Goal: Contribute content

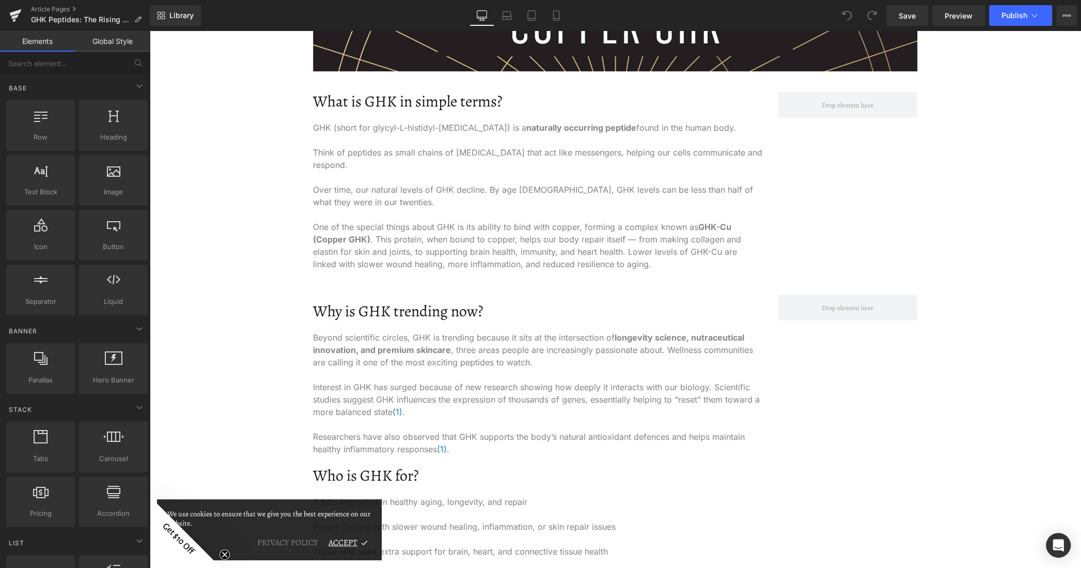
scroll to position [413, 0]
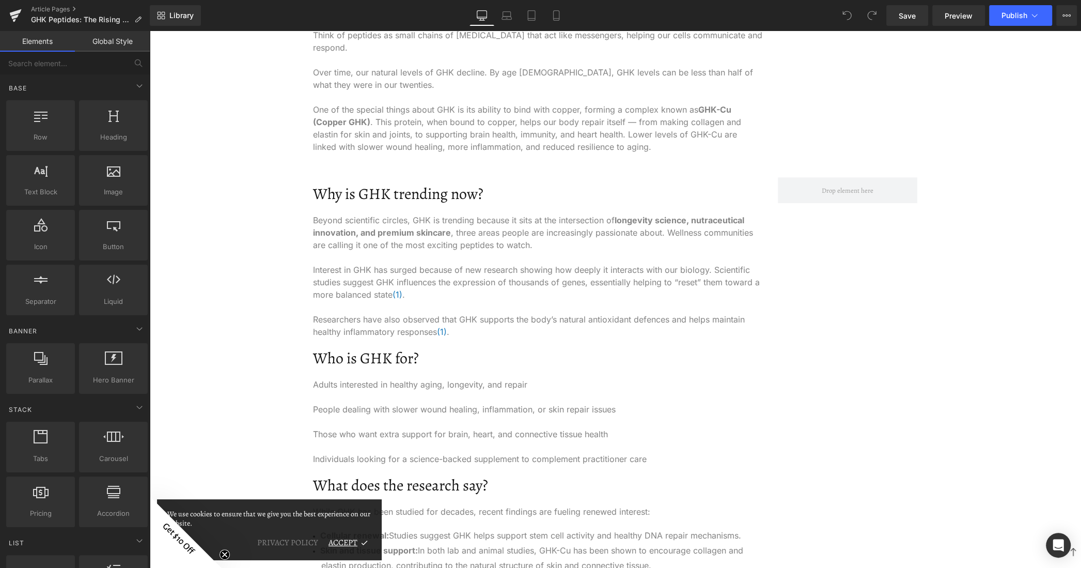
click at [408, 421] on p at bounding box center [537, 421] width 449 height 12
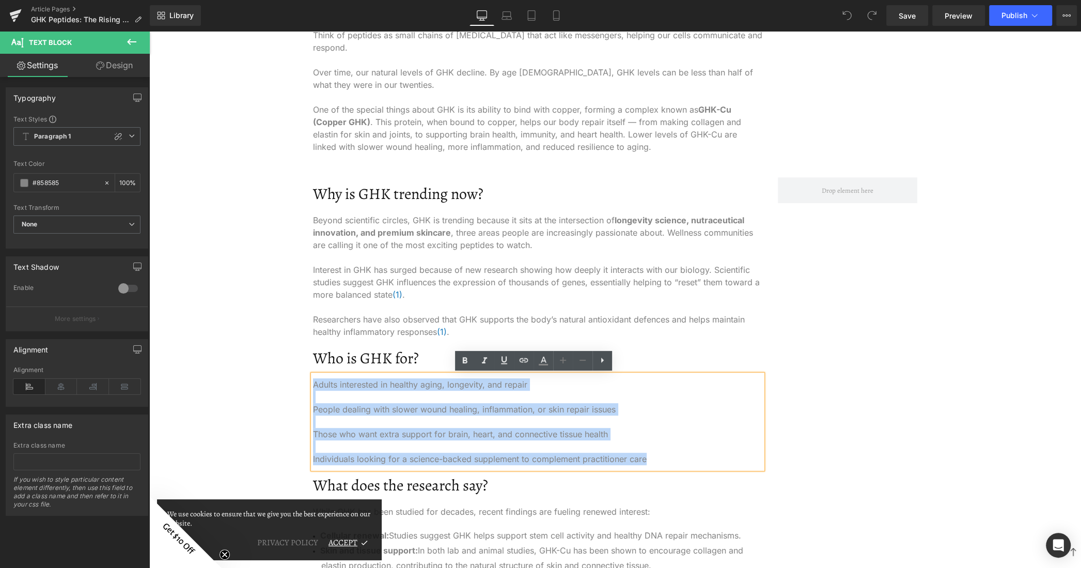
drag, startPoint x: 663, startPoint y: 459, endPoint x: 310, endPoint y: 383, distance: 360.9
click at [313, 383] on div "Adults interested in healthy aging, longevity, and repair People dealing with s…" at bounding box center [537, 421] width 449 height 94
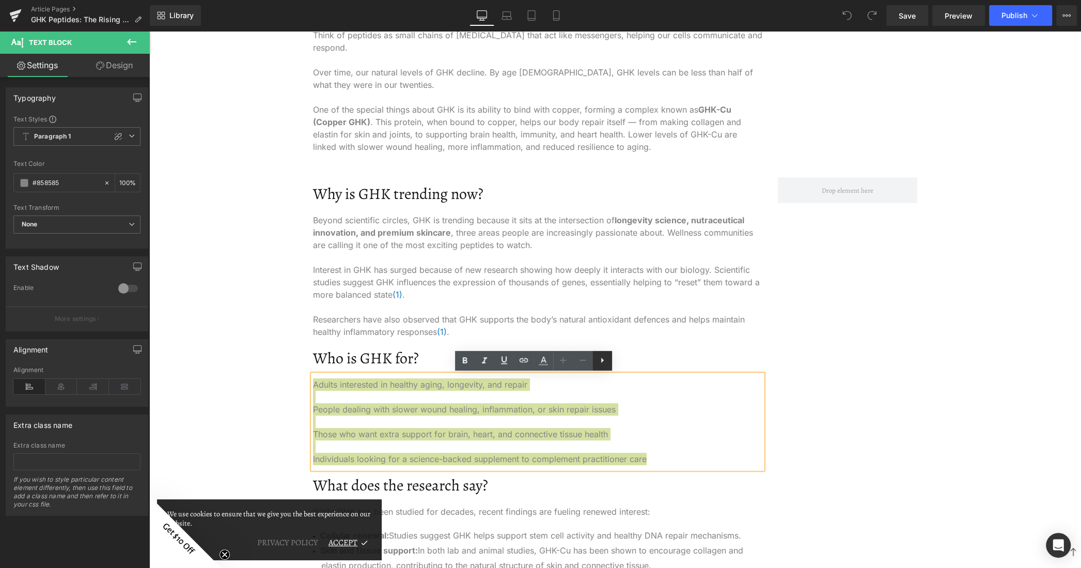
click at [601, 359] on icon at bounding box center [602, 360] width 12 height 12
click at [586, 368] on link at bounding box center [583, 361] width 20 height 20
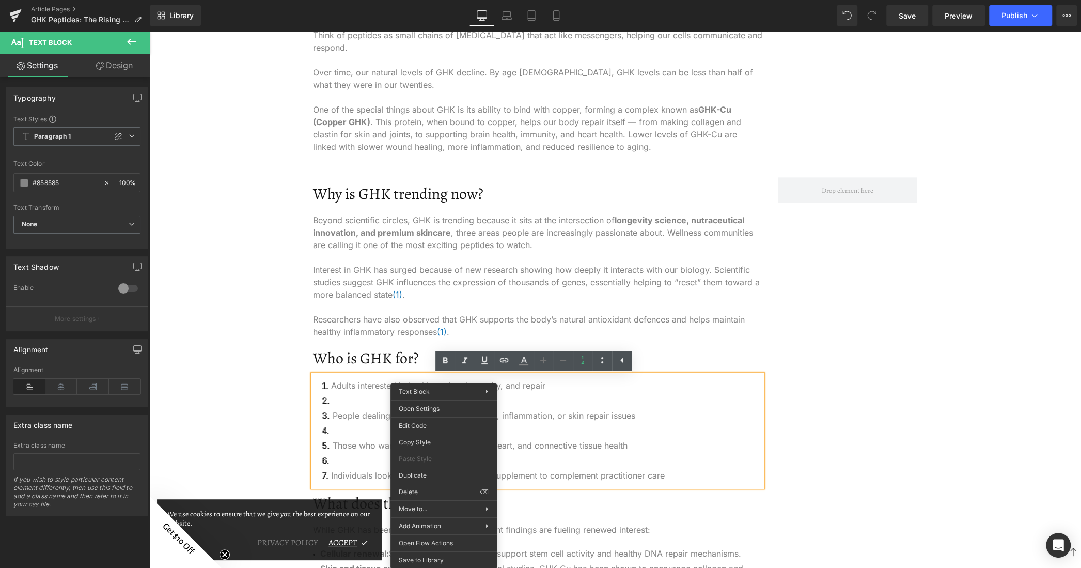
click at [401, 279] on span "Interest in GHK has surged because of new research showing how deeply it intera…" at bounding box center [536, 281] width 447 height 35
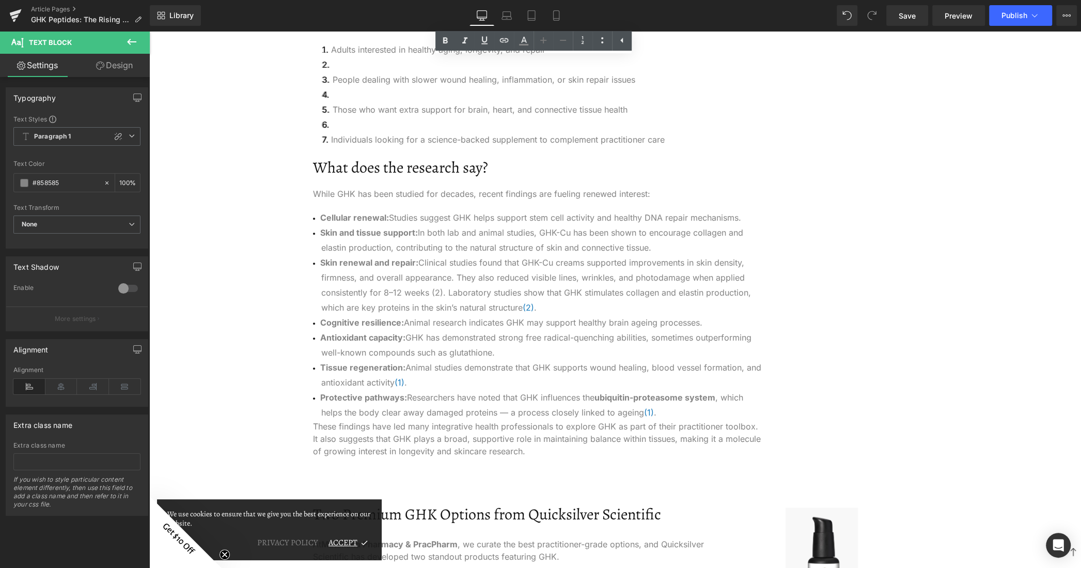
scroll to position [775, 0]
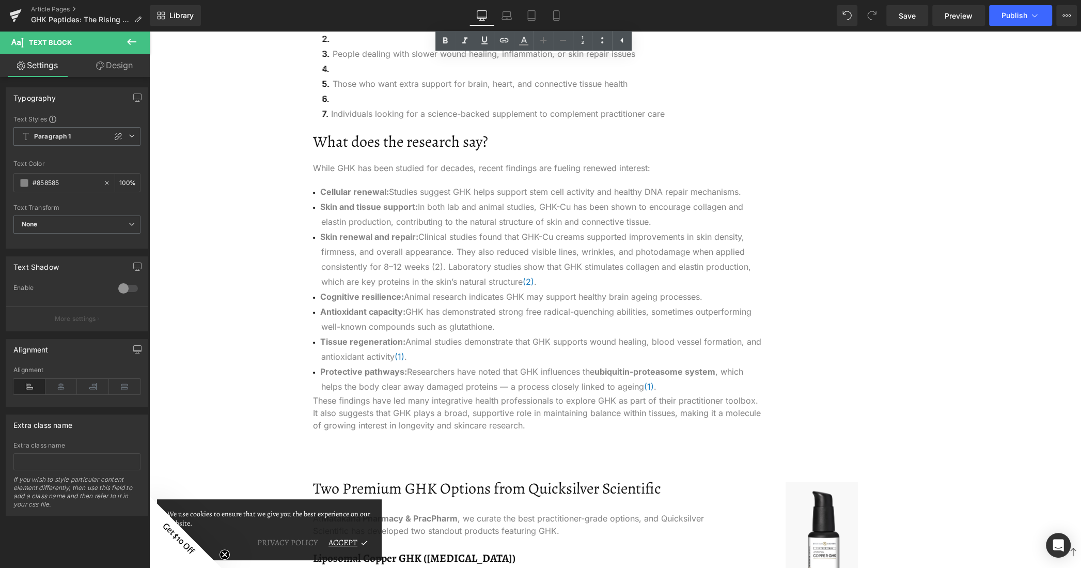
click at [406, 287] on li "Skin renewal and repair: Clinical studies found that GHK-Cu creams supported im…" at bounding box center [537, 259] width 449 height 60
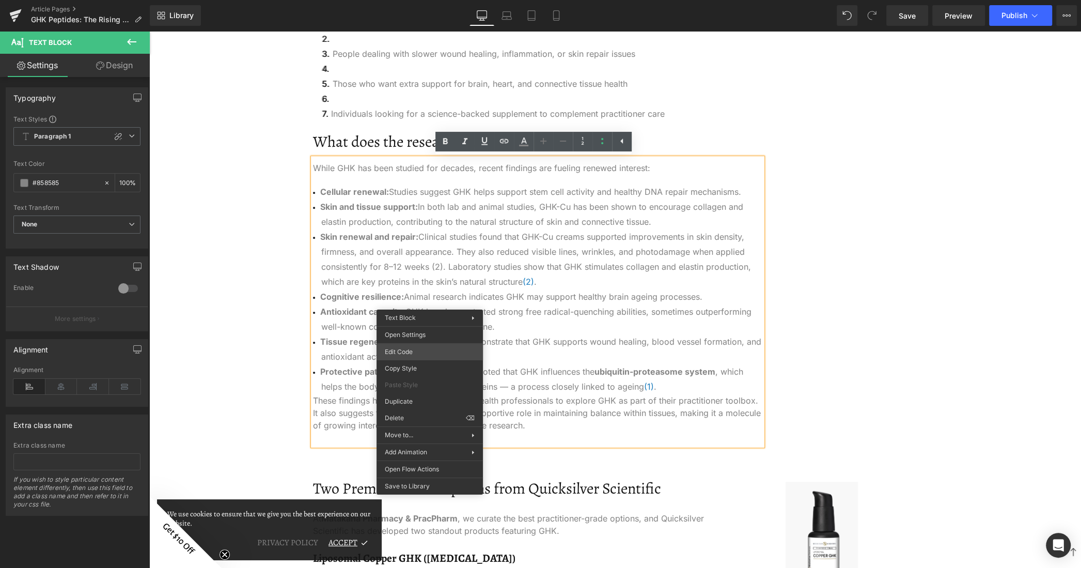
click at [433, 0] on div "You are previewing how the will restyle your page. You can not edit Elements in…" at bounding box center [540, 0] width 1081 height 0
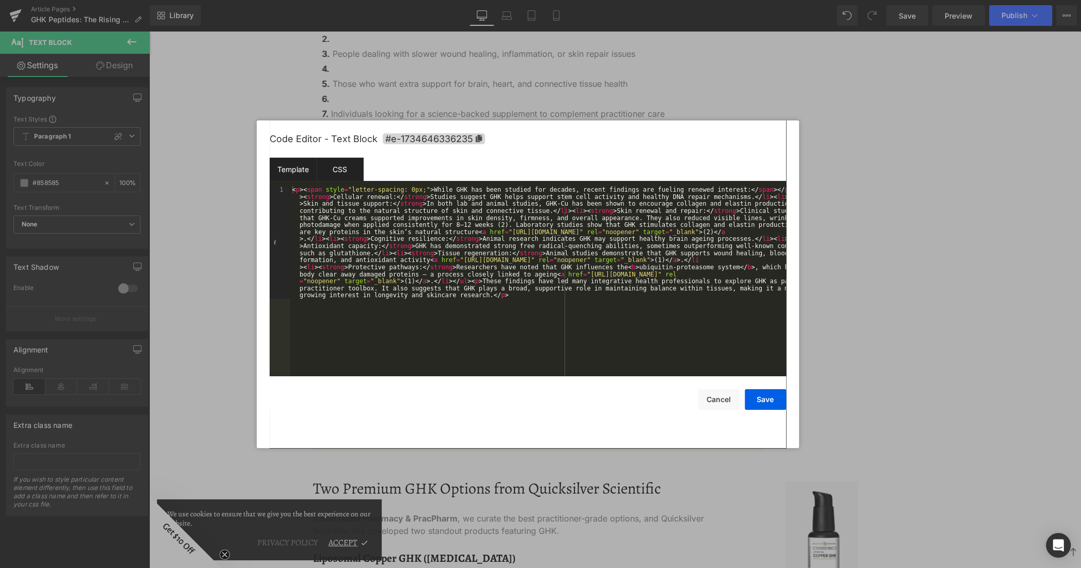
click at [345, 167] on div "CSS" at bounding box center [340, 169] width 47 height 23
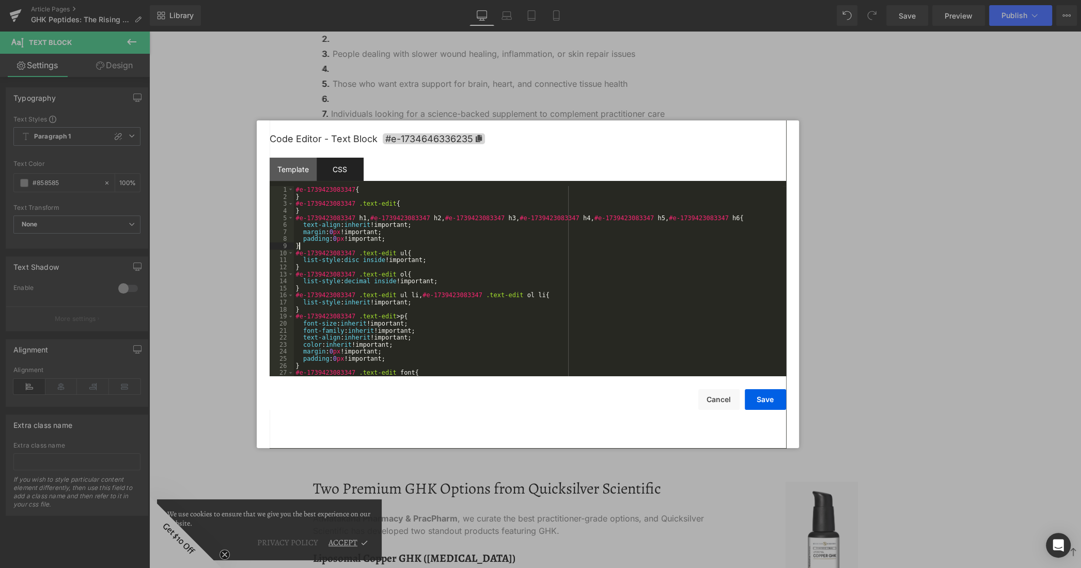
click at [389, 244] on div "#e-1739423083347 { } #e-1739423083347 .text-edit { } #e-1739423083347 h1 , #e-1…" at bounding box center [538, 288] width 489 height 204
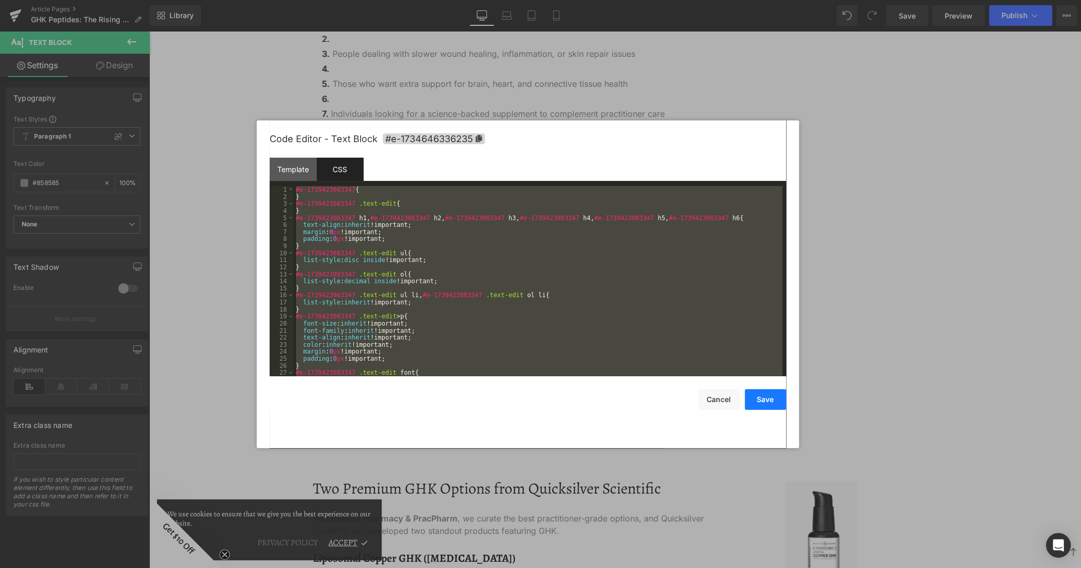
click at [771, 393] on button "Save" at bounding box center [765, 399] width 41 height 21
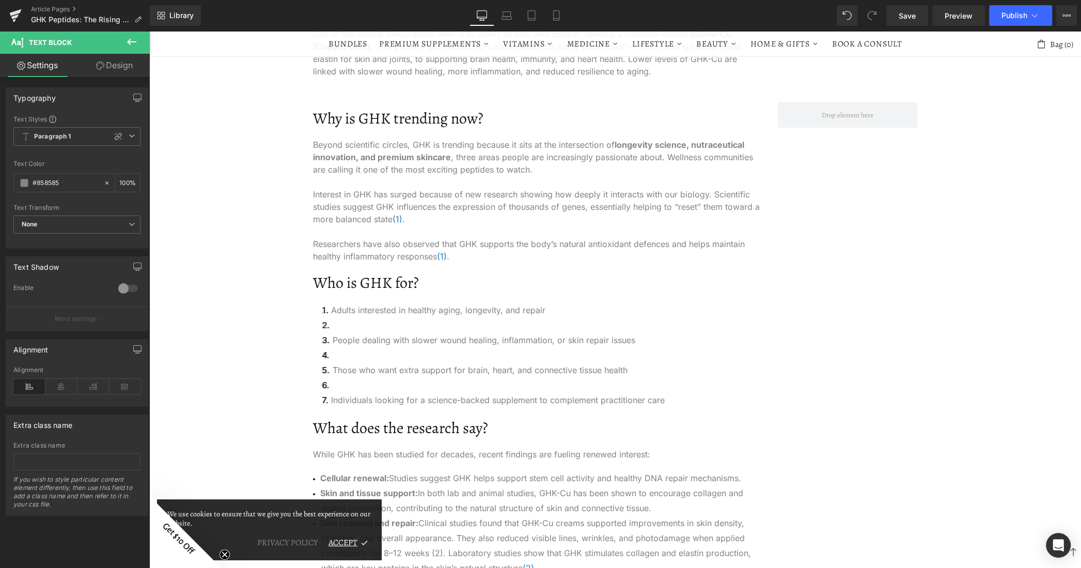
scroll to position [465, 0]
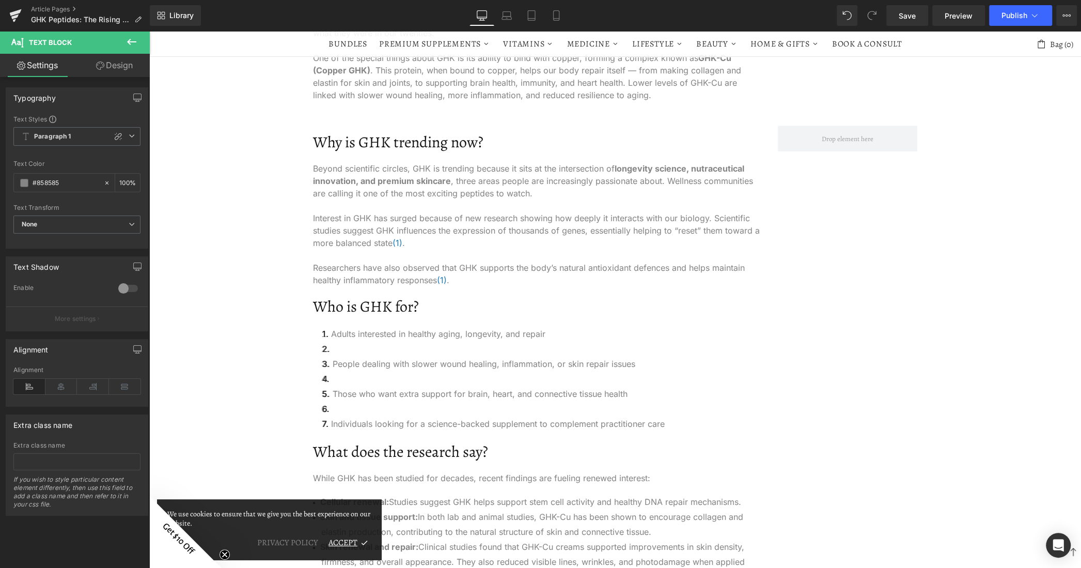
click at [443, 365] on li "People dealing with slower wound healing, inflammation, or skin repair issues" at bounding box center [537, 363] width 449 height 15
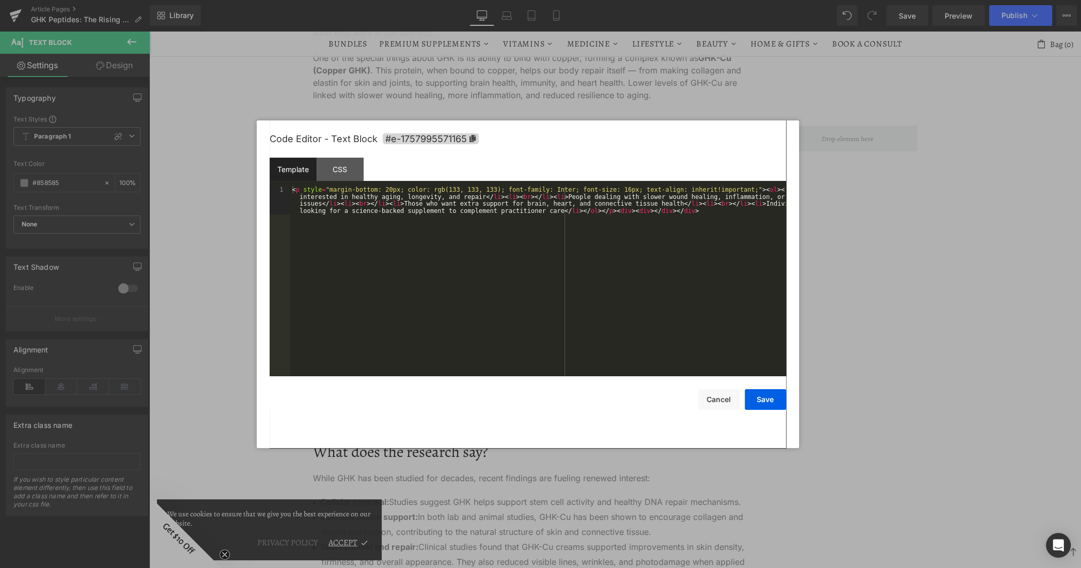
click at [443, 0] on div "You are previewing how the will restyle your page. You can not edit Elements in…" at bounding box center [540, 0] width 1081 height 0
click at [329, 174] on div "CSS" at bounding box center [340, 169] width 47 height 23
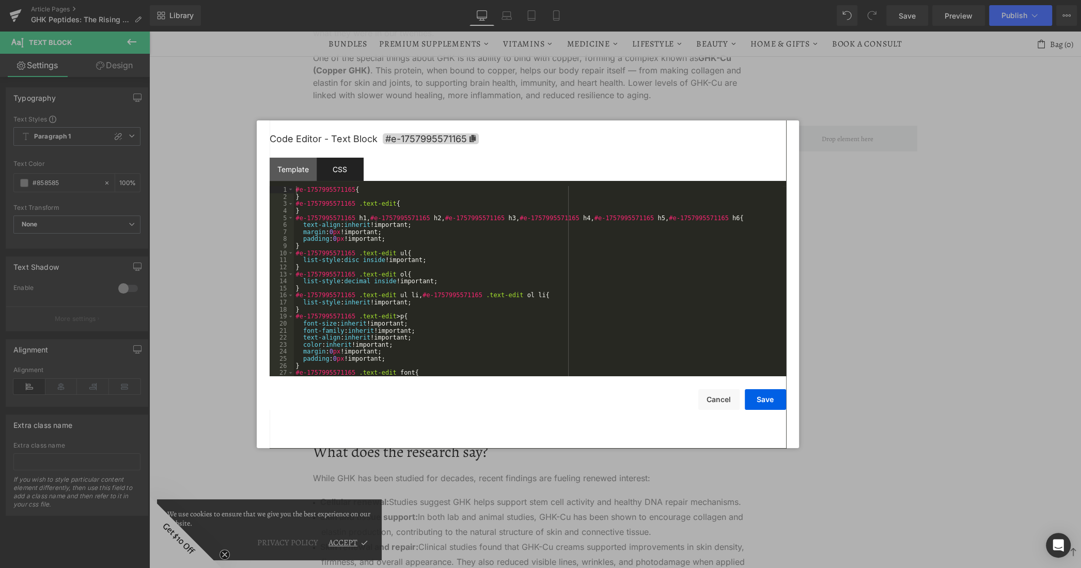
click at [418, 291] on div "#e-1757995571165 { } #e-1757995571165 .text-edit { } #e-1757995571165 h1 , #e-1…" at bounding box center [538, 288] width 489 height 204
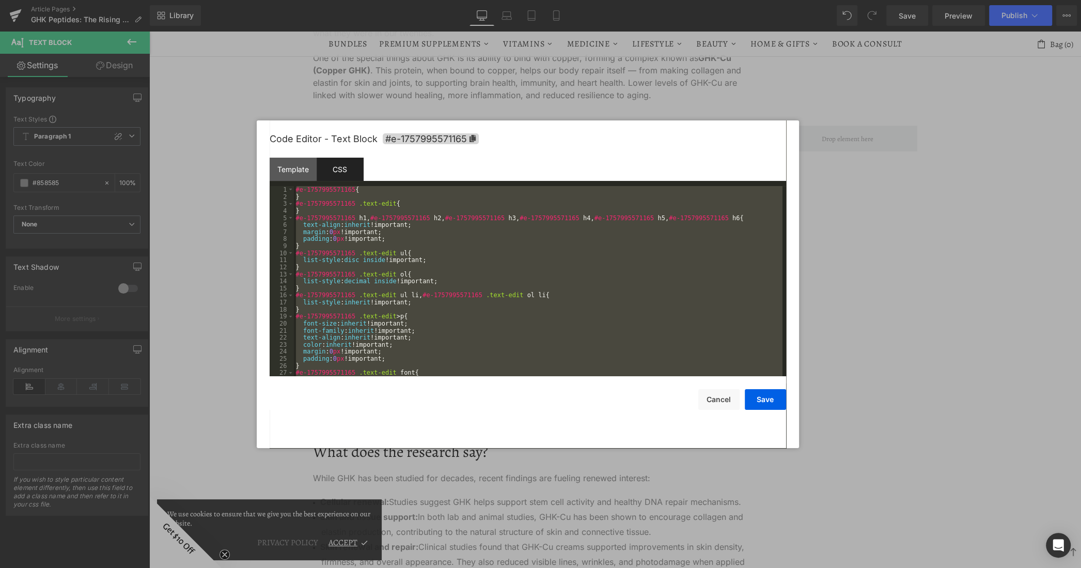
scroll to position [268, 0]
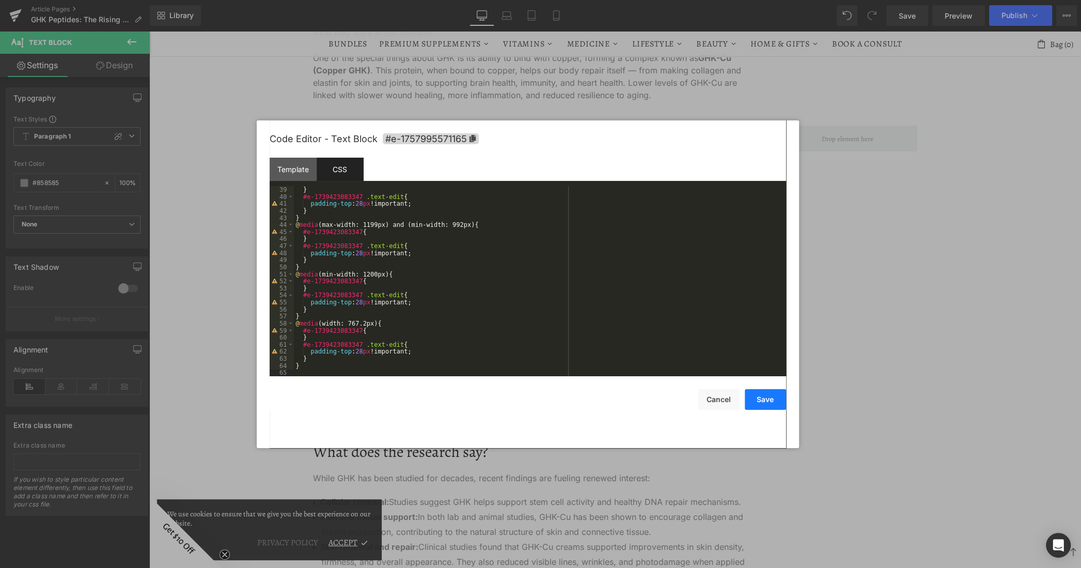
click at [770, 397] on button "Save" at bounding box center [765, 399] width 41 height 21
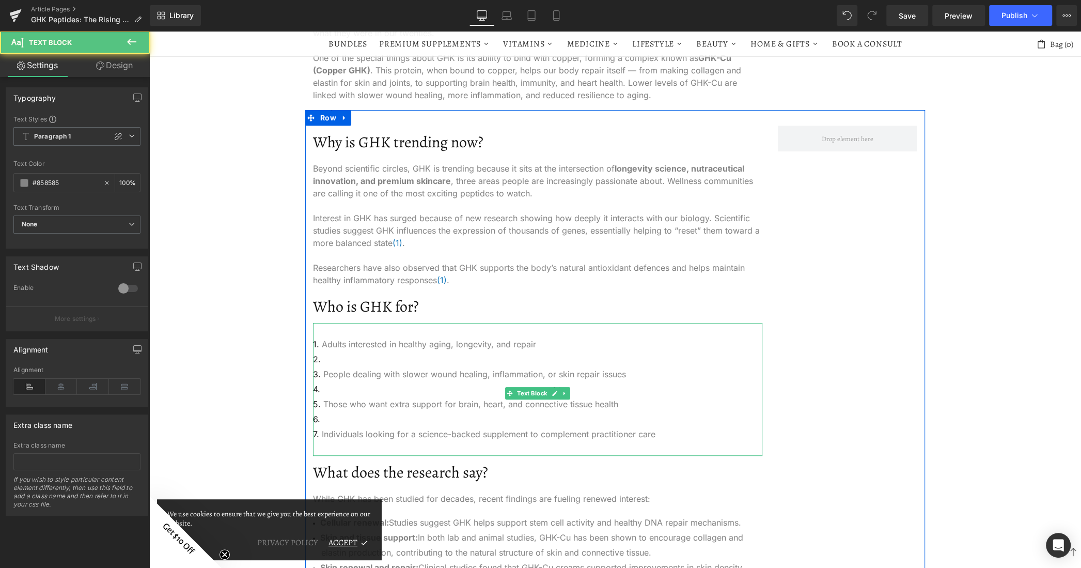
click at [411, 358] on li at bounding box center [537, 359] width 449 height 15
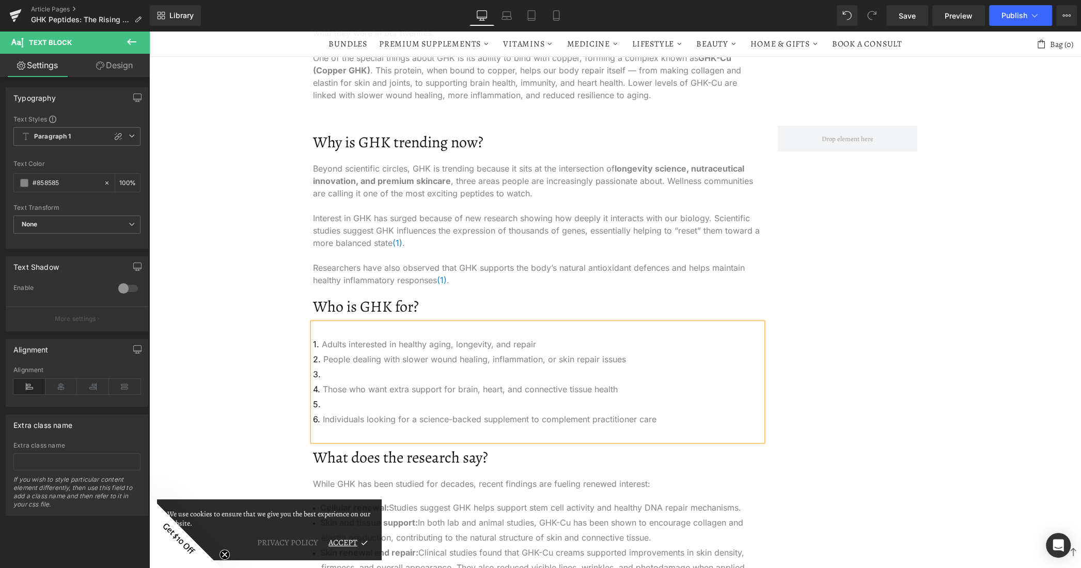
click at [375, 373] on li at bounding box center [537, 374] width 449 height 15
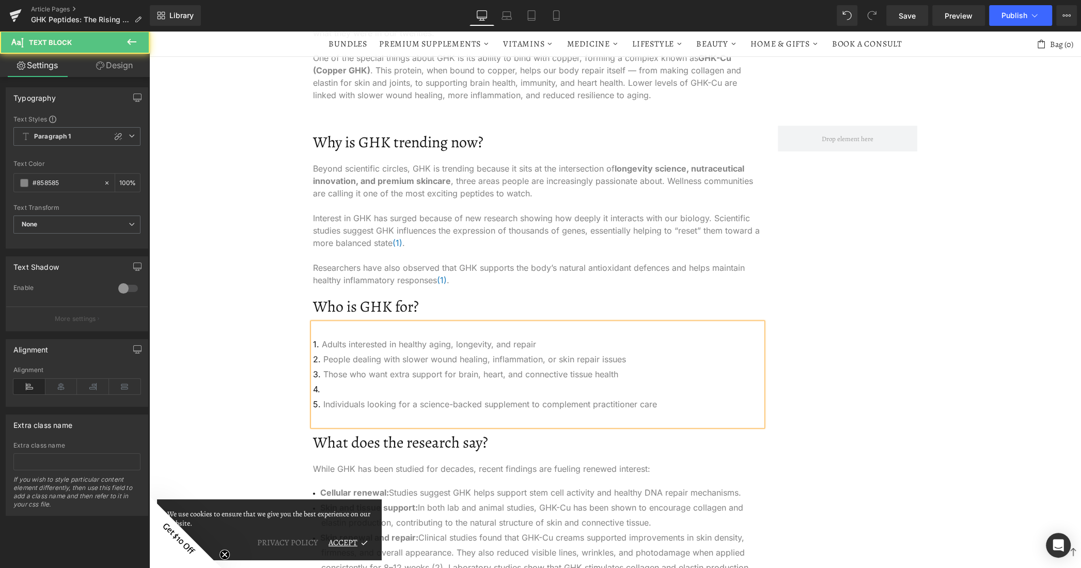
click at [377, 388] on li at bounding box center [537, 389] width 449 height 15
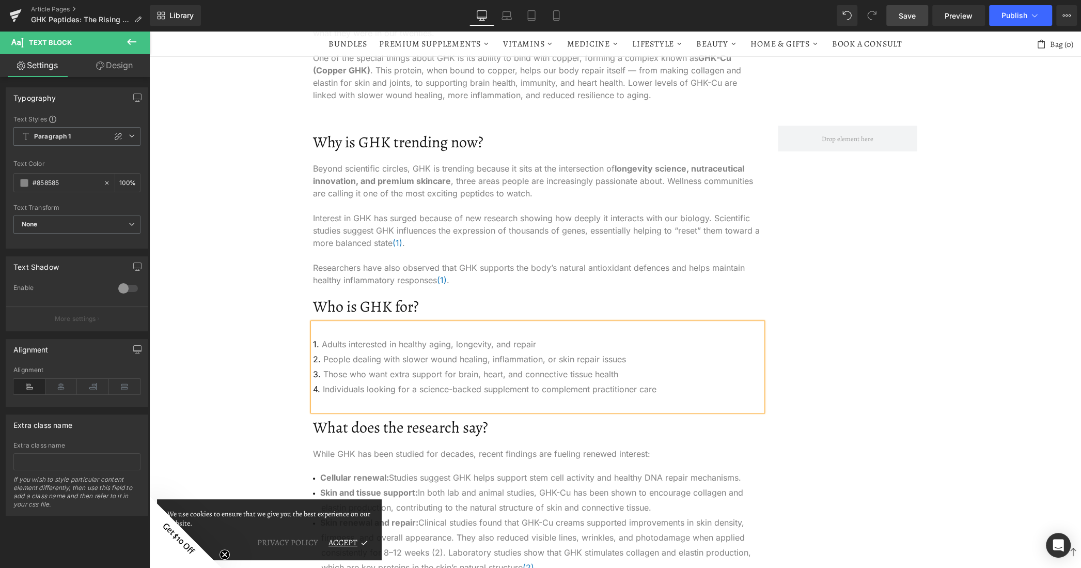
click at [922, 14] on link "Save" at bounding box center [907, 15] width 42 height 21
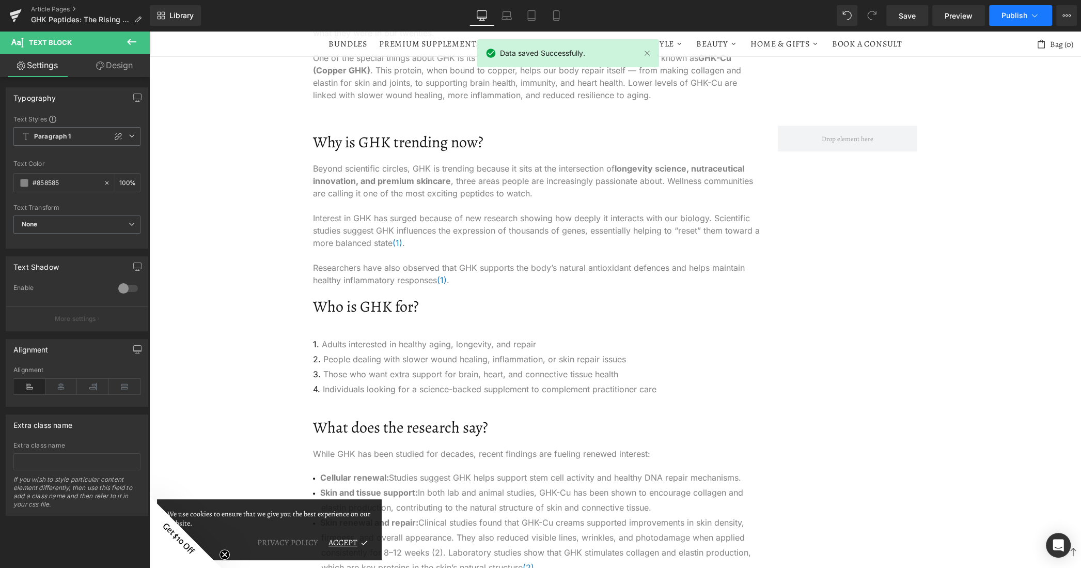
click at [1011, 19] on span "Publish" at bounding box center [1015, 15] width 26 height 8
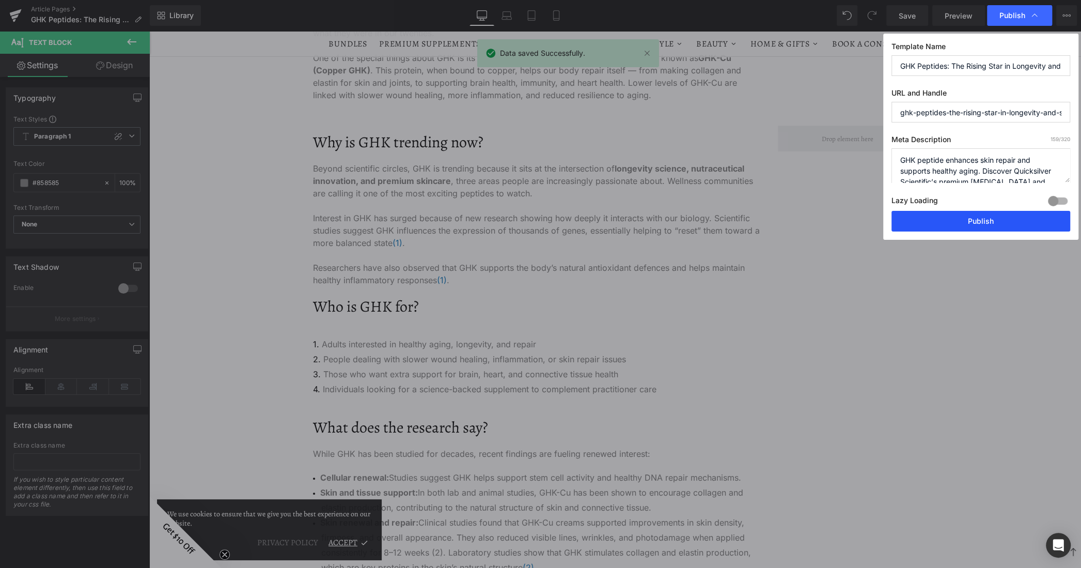
click at [958, 225] on button "Publish" at bounding box center [981, 221] width 179 height 21
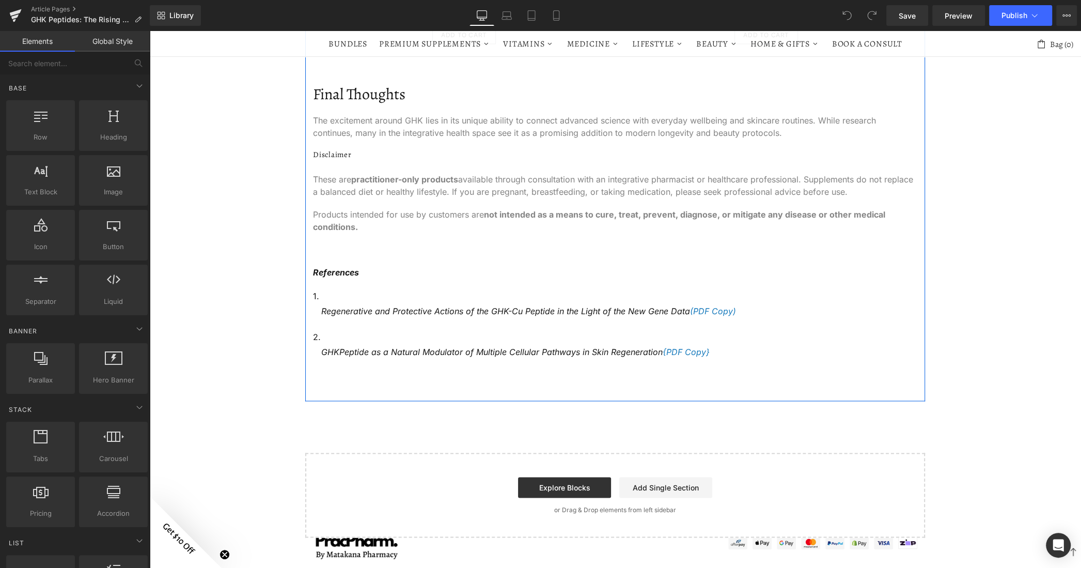
scroll to position [1705, 0]
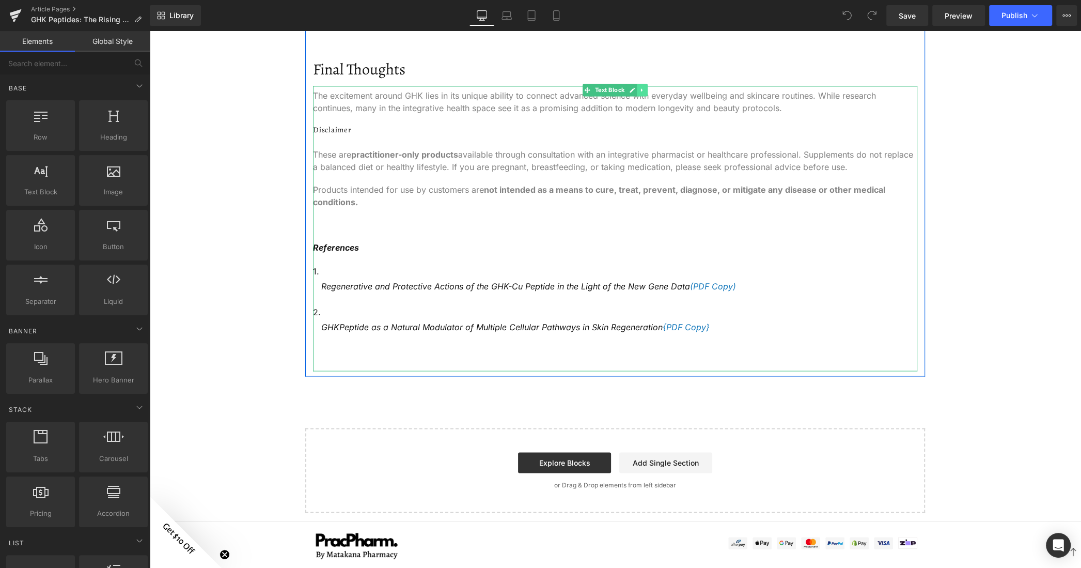
click at [639, 90] on icon at bounding box center [642, 90] width 6 height 6
click at [634, 90] on icon at bounding box center [637, 90] width 6 height 6
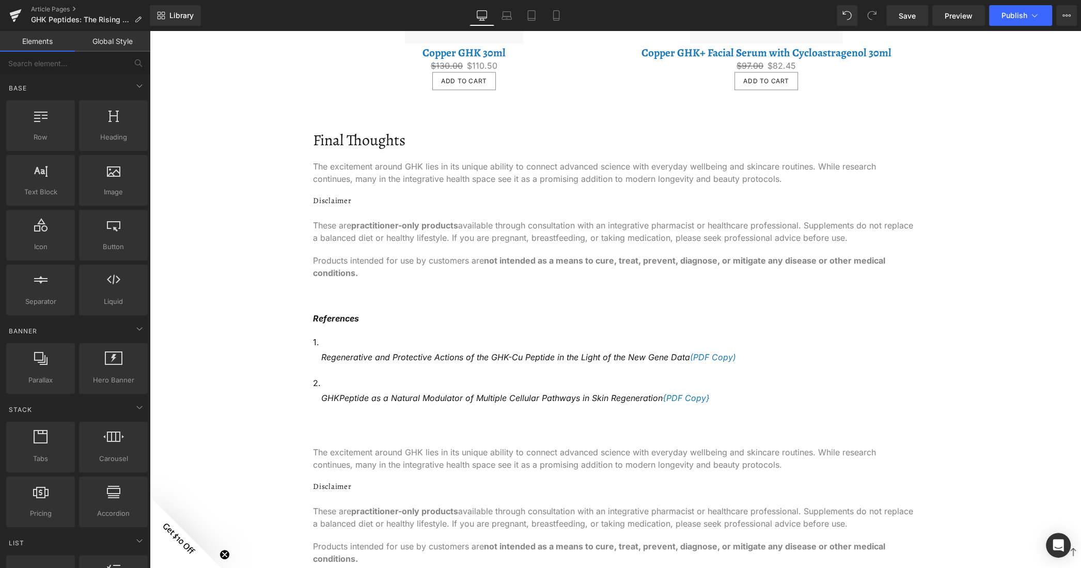
scroll to position [1653, 0]
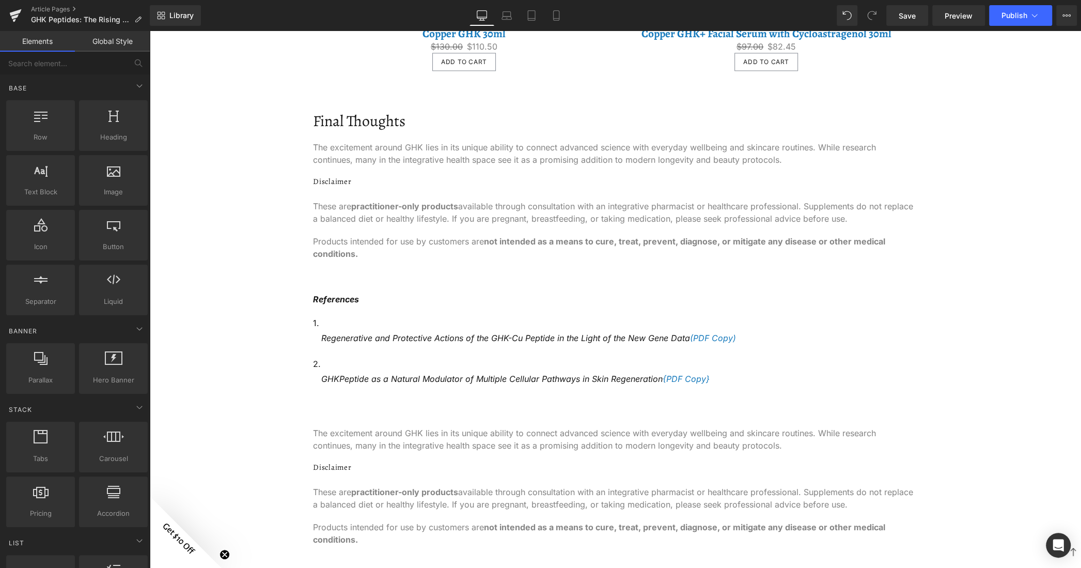
click at [492, 249] on p "Products intended for use by customers are not intended as a means to cure, tre…" at bounding box center [615, 247] width 604 height 25
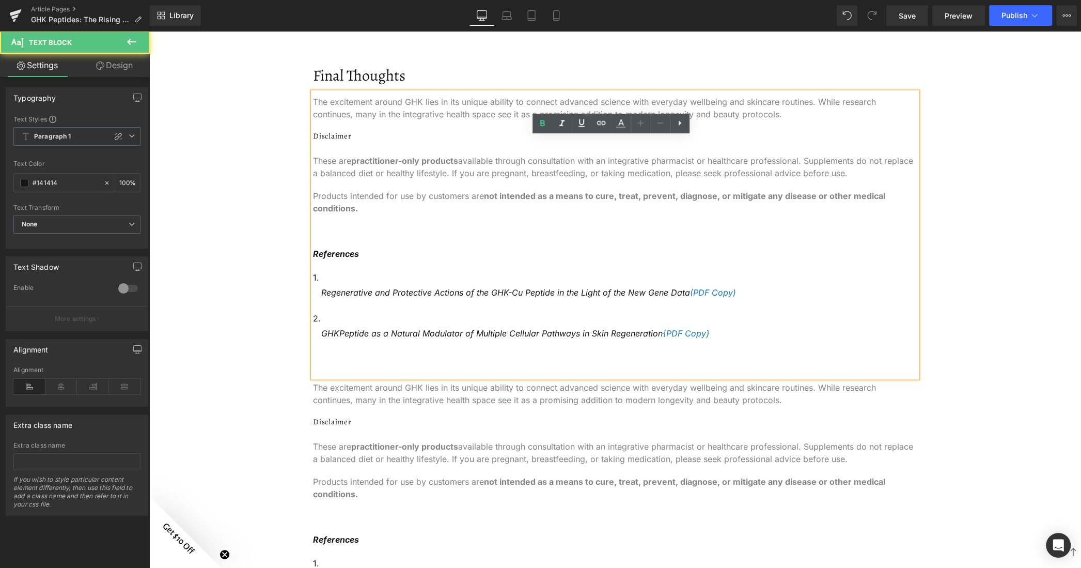
scroll to position [1705, 0]
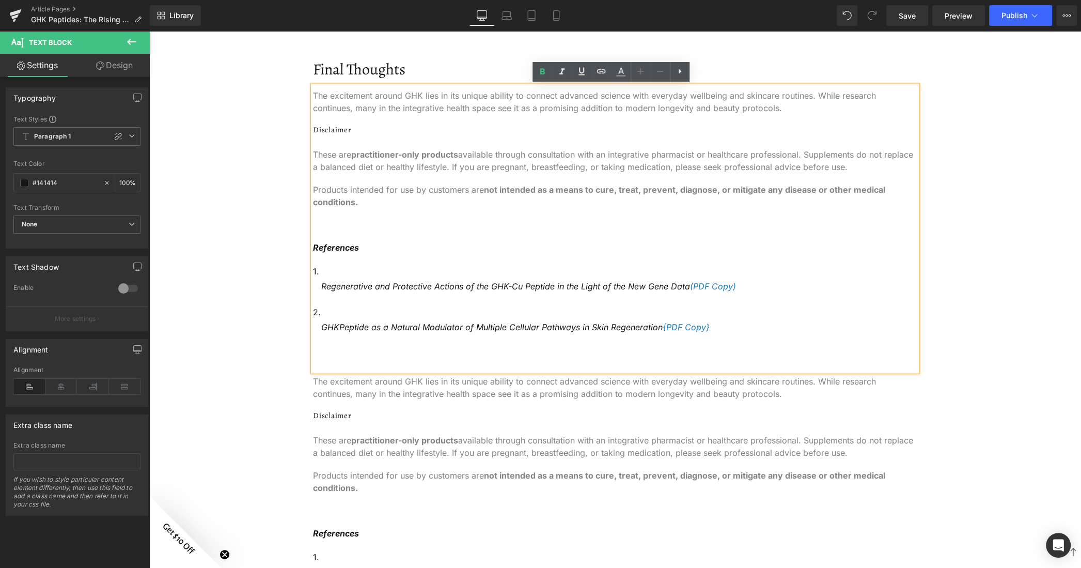
click at [445, 227] on p at bounding box center [615, 224] width 604 height 12
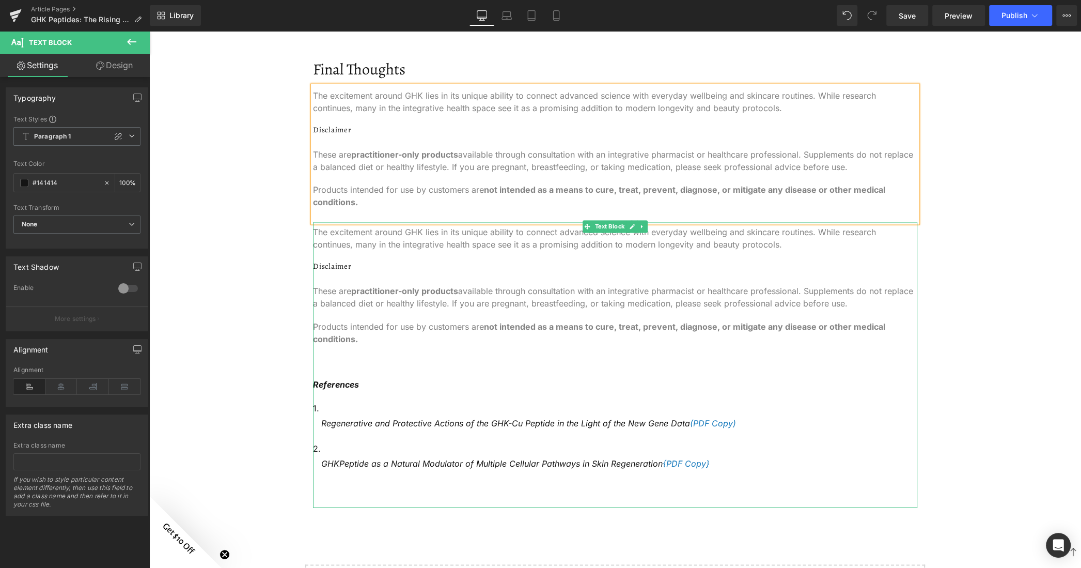
click at [479, 320] on p "Products intended for use by customers are not intended as a means to cure, tre…" at bounding box center [615, 332] width 604 height 25
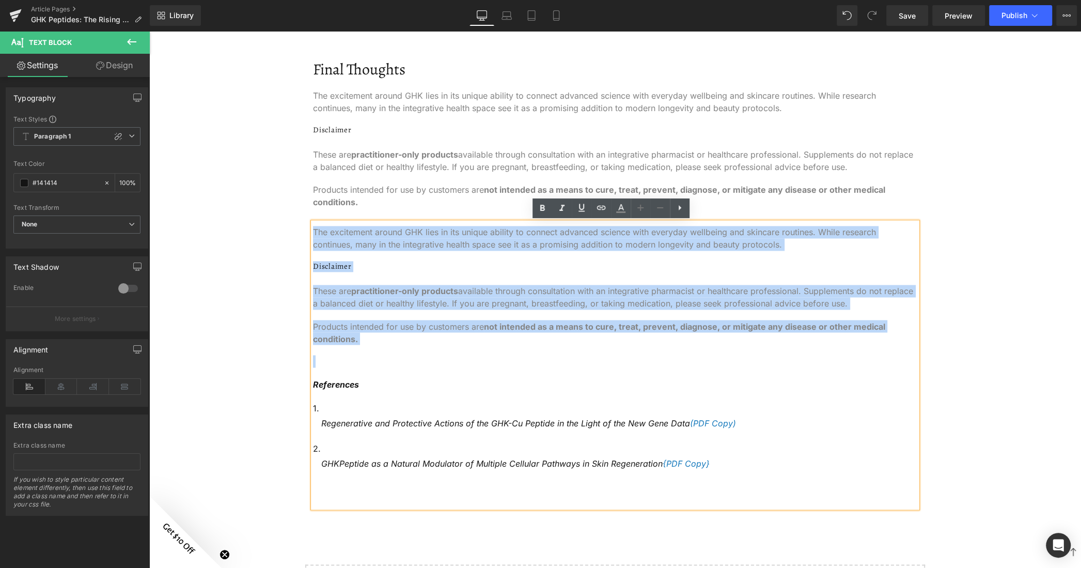
drag, startPoint x: 364, startPoint y: 345, endPoint x: 292, endPoint y: 236, distance: 130.5
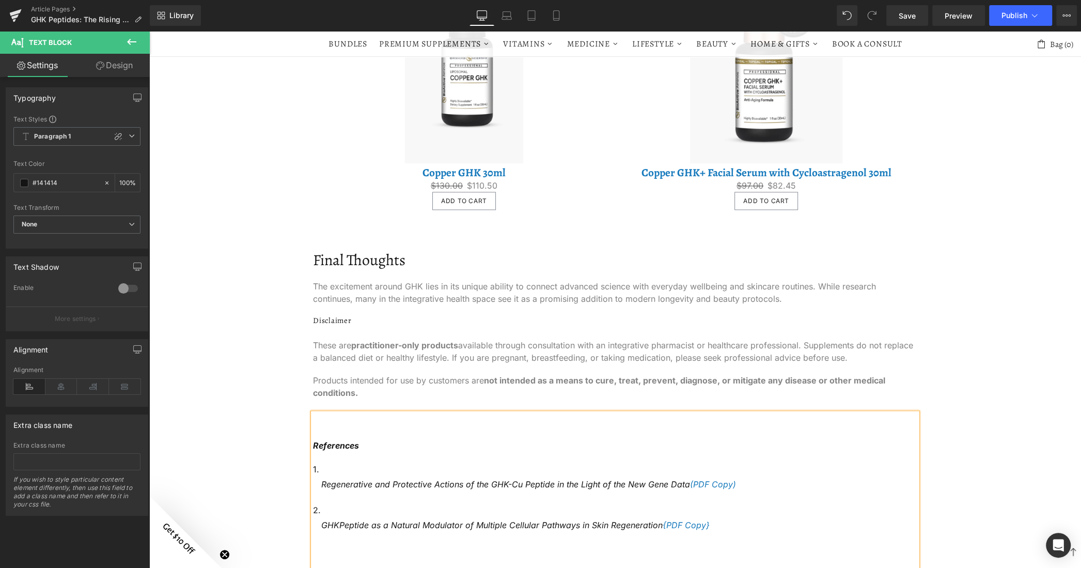
scroll to position [1498, 0]
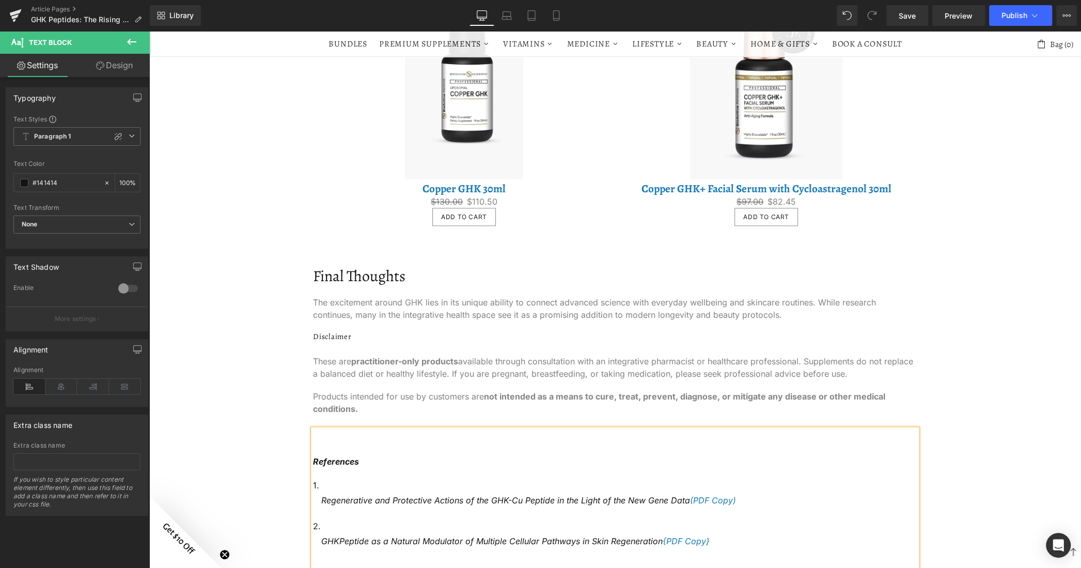
click at [345, 314] on p "The excitement around GHK lies in its unique ability to connect advanced scienc…" at bounding box center [615, 308] width 604 height 25
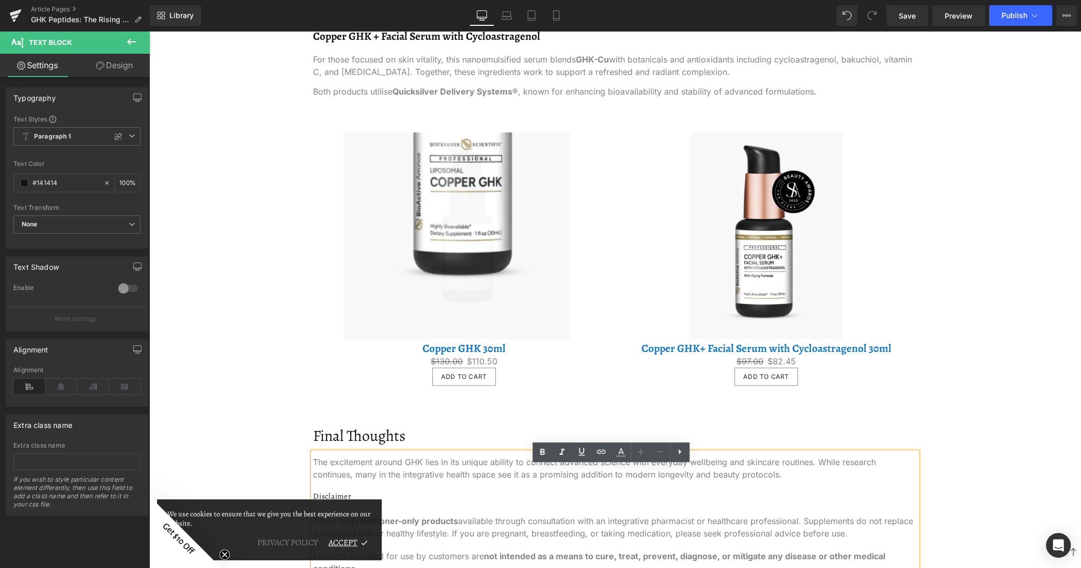
scroll to position [1343, 0]
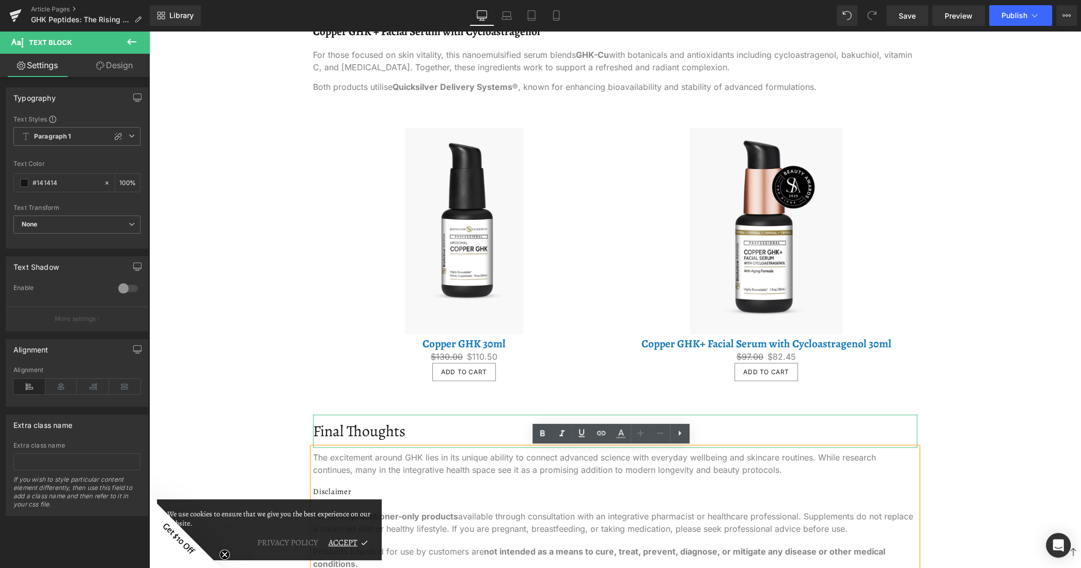
click at [322, 429] on h2 "Final Thoughts" at bounding box center [615, 430] width 604 height 19
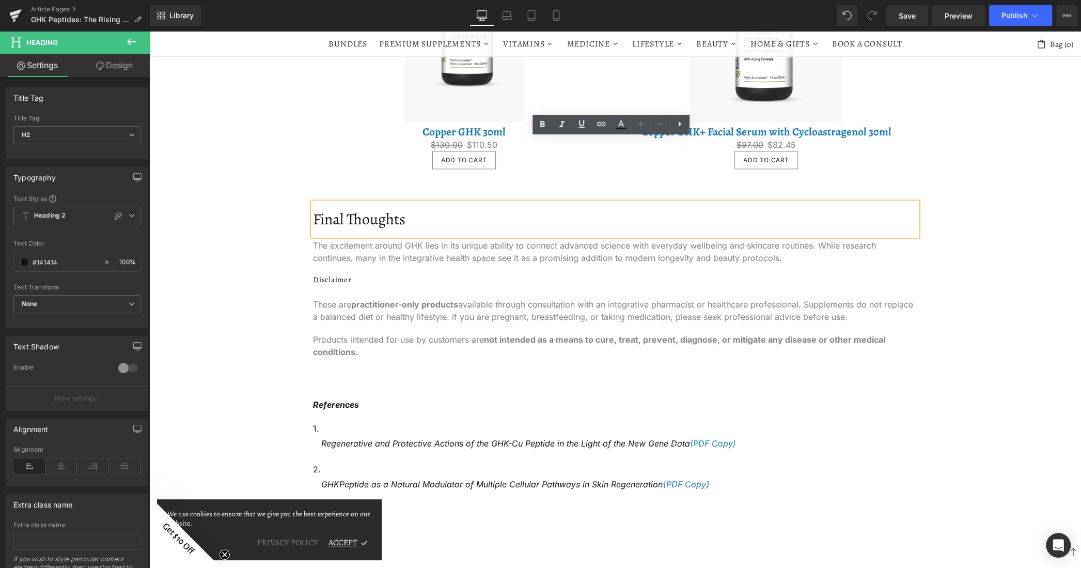
scroll to position [1550, 0]
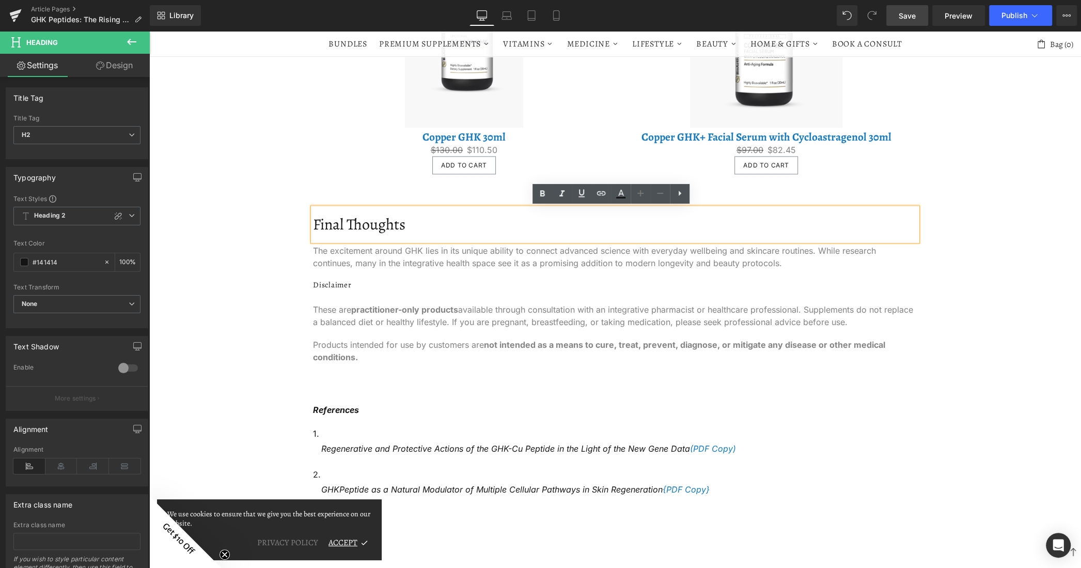
click at [914, 21] on link "Save" at bounding box center [907, 15] width 42 height 21
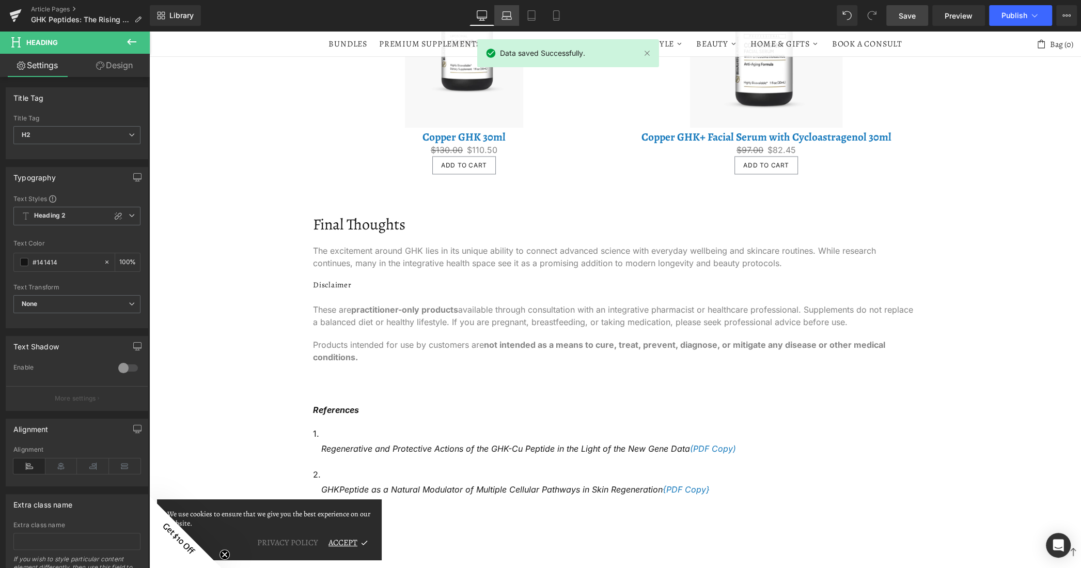
click at [507, 14] on icon at bounding box center [507, 15] width 10 height 10
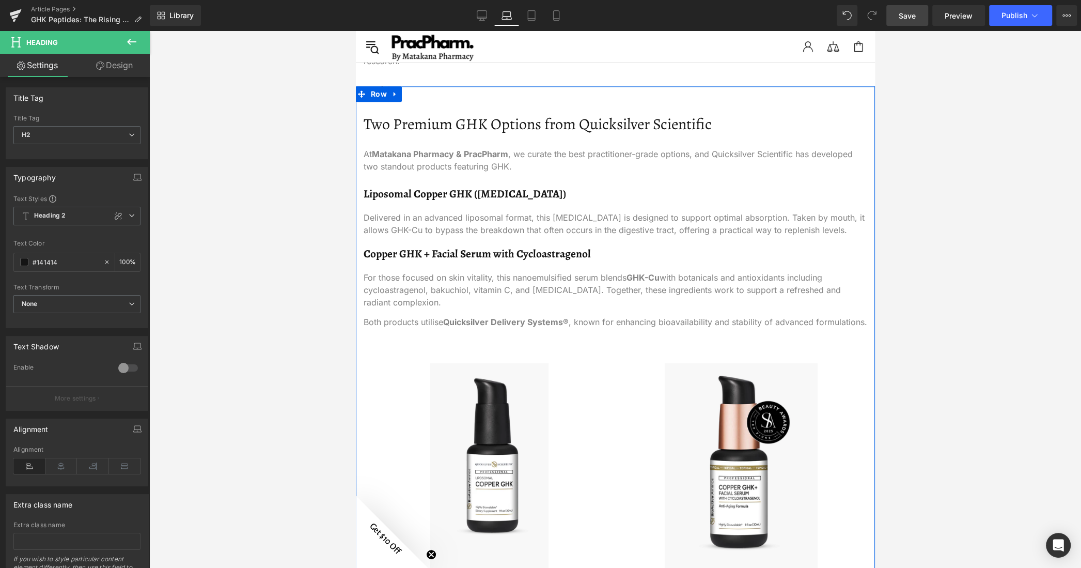
scroll to position [1230, 0]
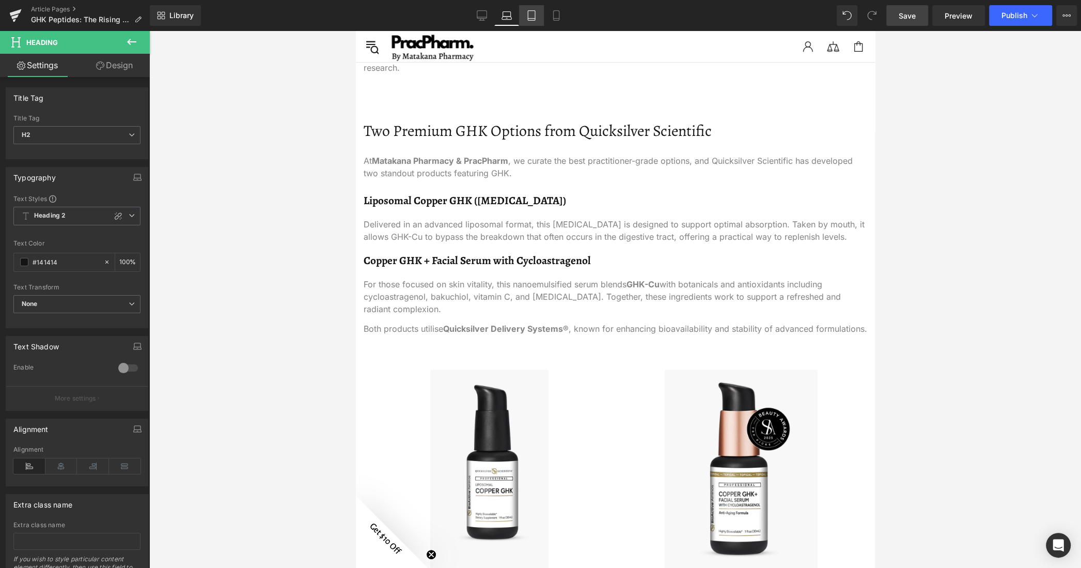
drag, startPoint x: 537, startPoint y: 17, endPoint x: 160, endPoint y: 118, distance: 390.4
click at [537, 17] on icon at bounding box center [531, 15] width 10 height 10
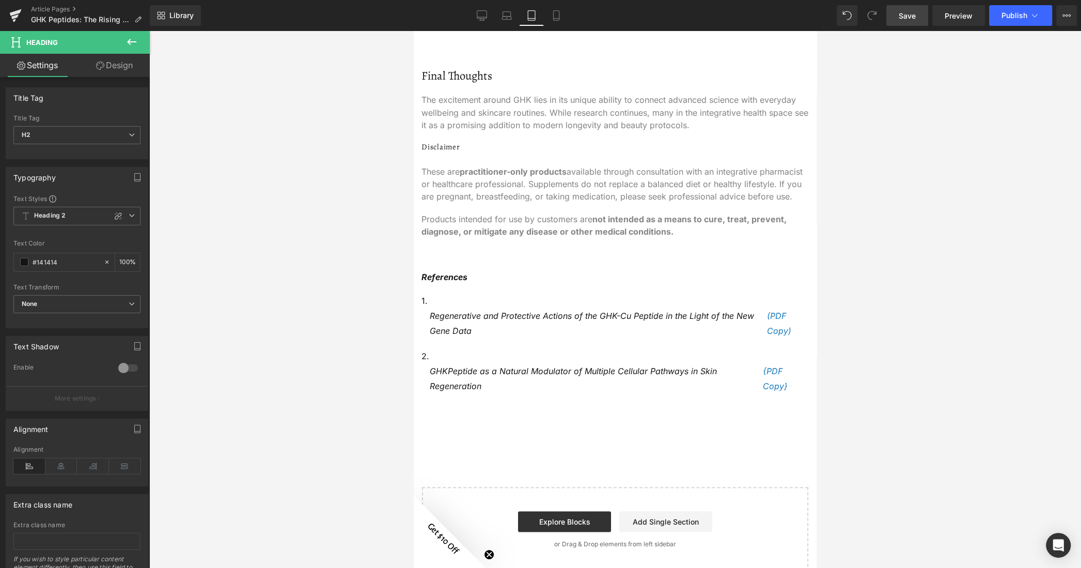
scroll to position [1860, 0]
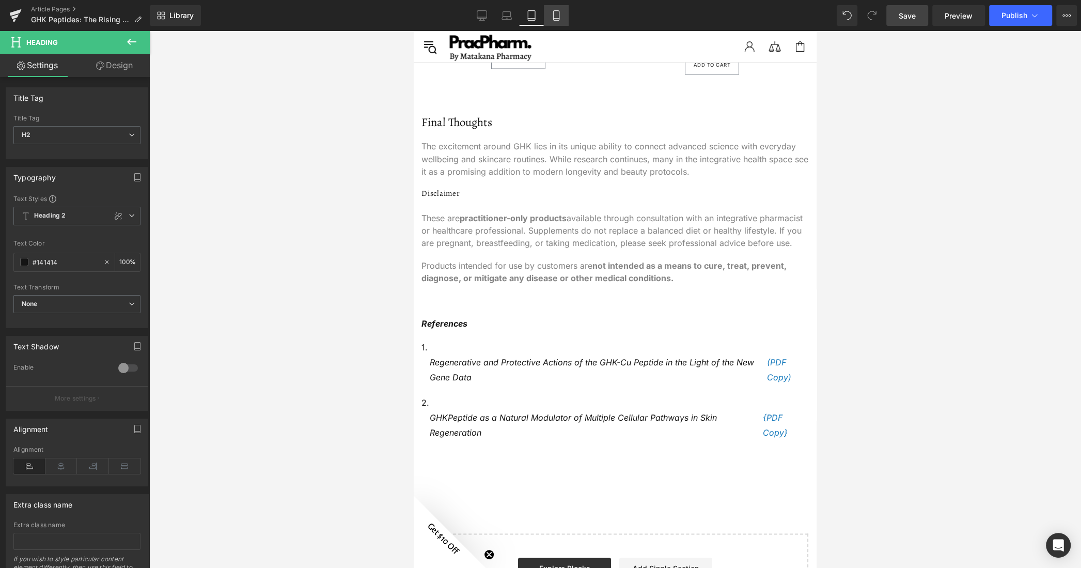
click at [561, 21] on link "Mobile" at bounding box center [556, 15] width 25 height 21
type input "100"
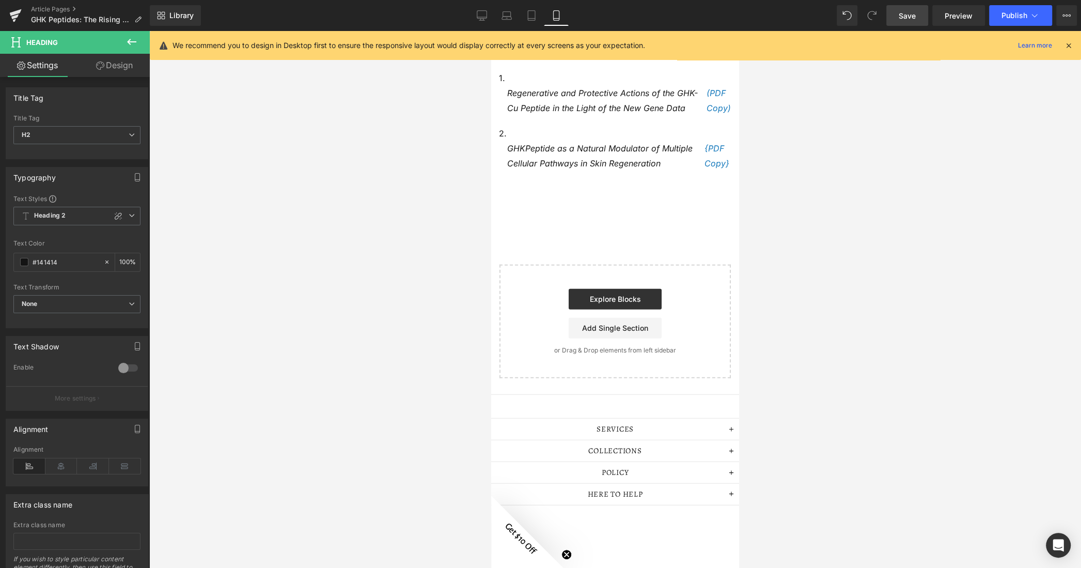
scroll to position [2789, 0]
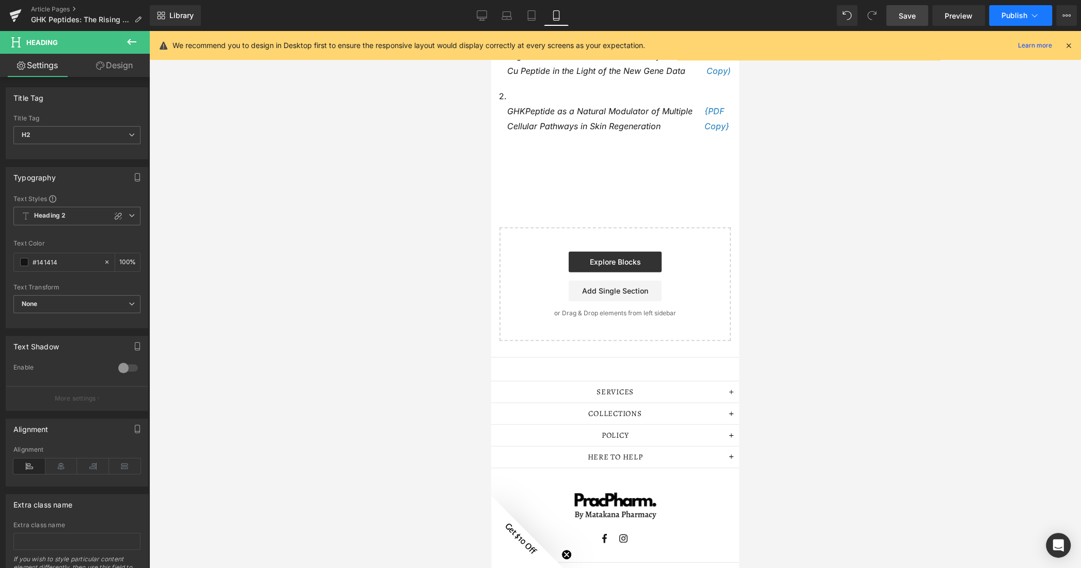
click at [1016, 20] on button "Publish" at bounding box center [1020, 15] width 63 height 21
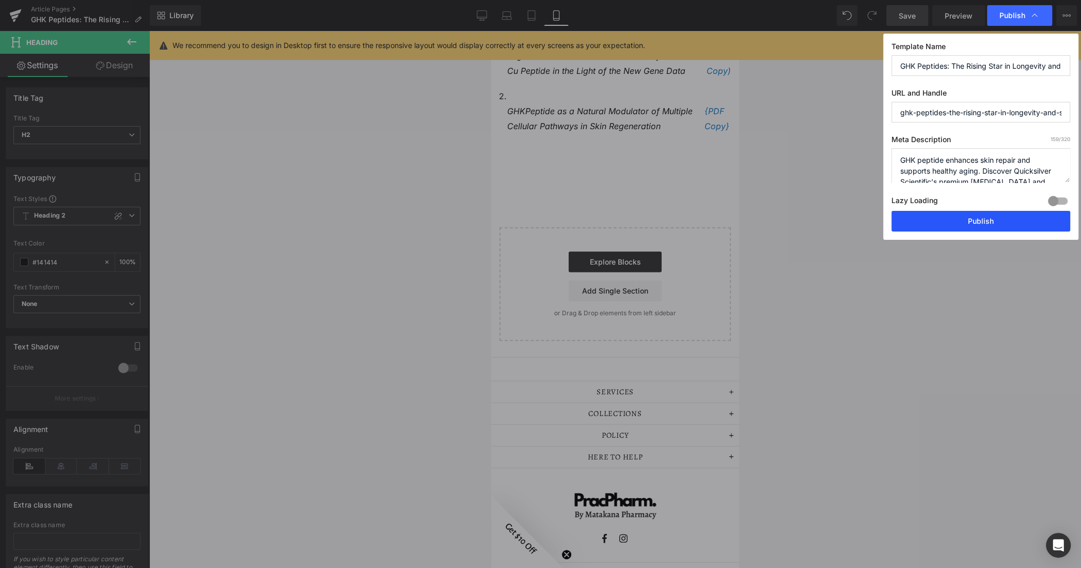
click at [946, 215] on button "Publish" at bounding box center [981, 221] width 179 height 21
